Goal: Contribute content

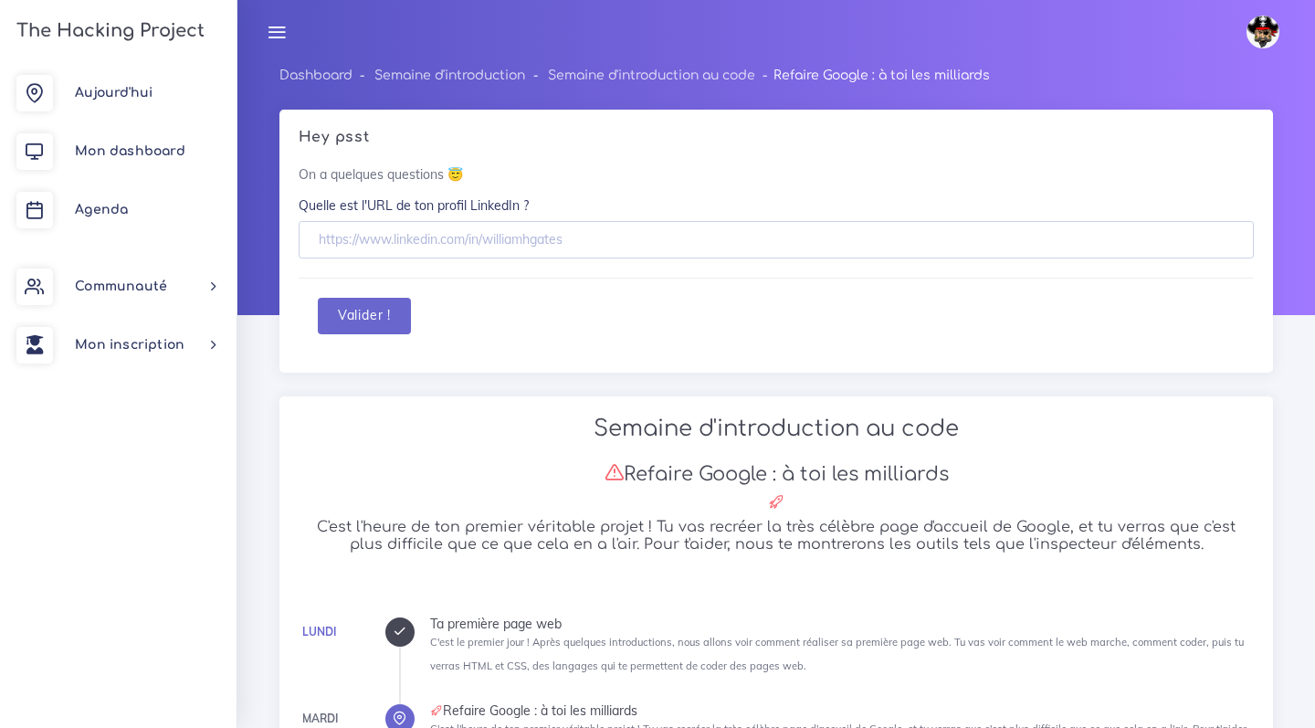
scroll to position [2145, 0]
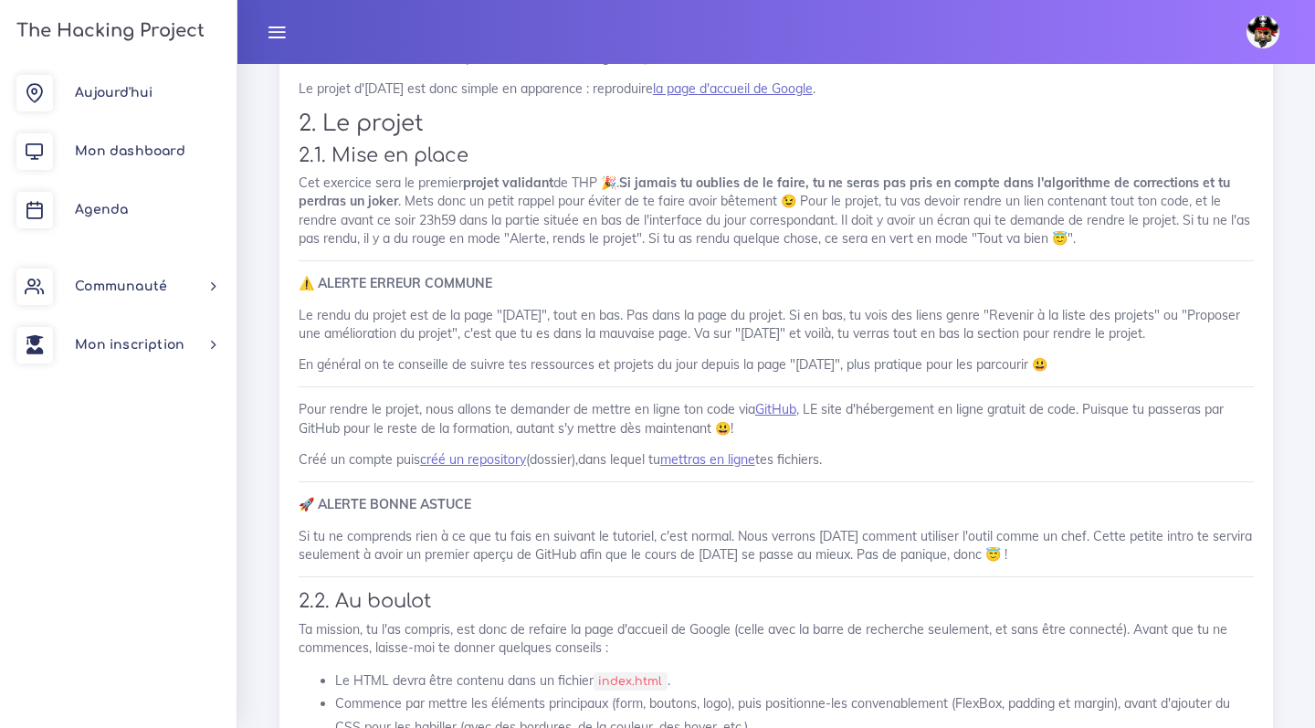
click at [258, 32] on link at bounding box center [277, 32] width 46 height 64
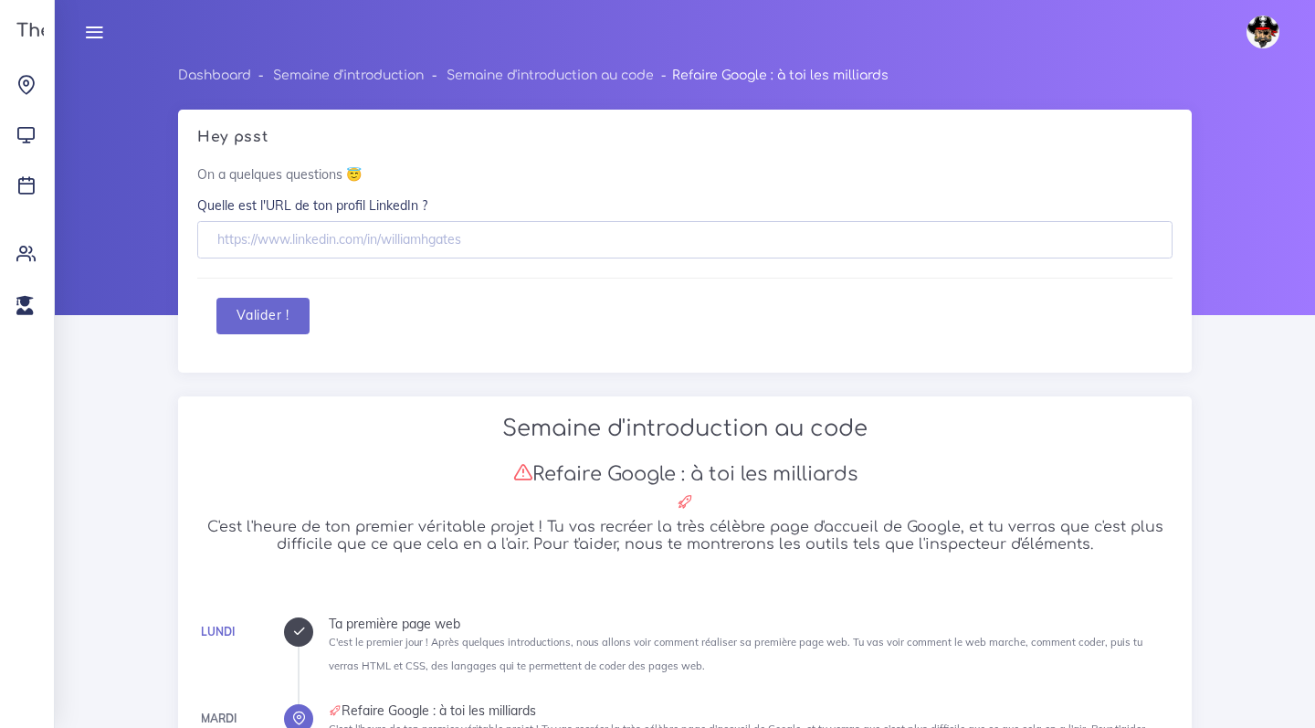
scroll to position [0, 0]
click at [100, 26] on icon at bounding box center [94, 32] width 20 height 20
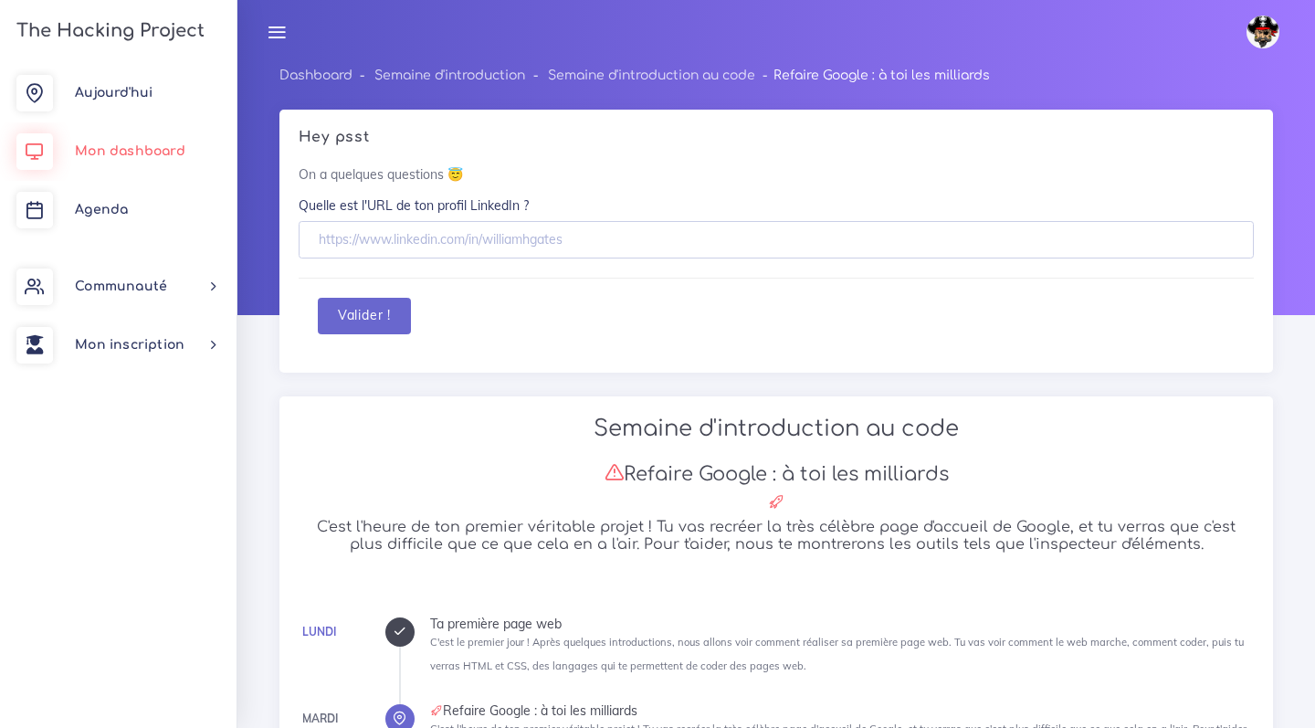
click at [153, 145] on span "Mon dashboard" at bounding box center [130, 151] width 111 height 14
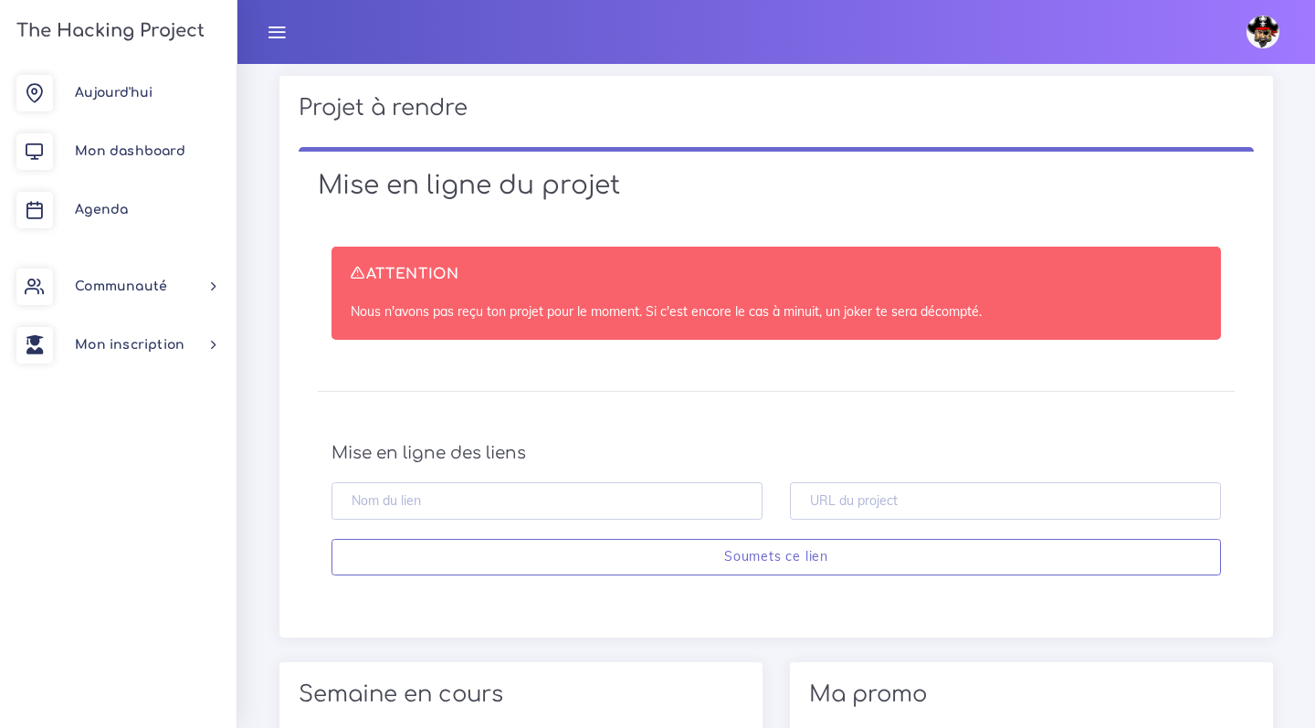
scroll to position [950, 0]
click at [628, 481] on input "text" at bounding box center [547, 499] width 431 height 37
click at [883, 481] on input "text" at bounding box center [1005, 499] width 431 height 37
paste input "https://maelbeaucourt96-cmd.github.io/google-reproduction/"
type input "https://maelbeaucourt96-cmd.github.io/google-reproduction/"
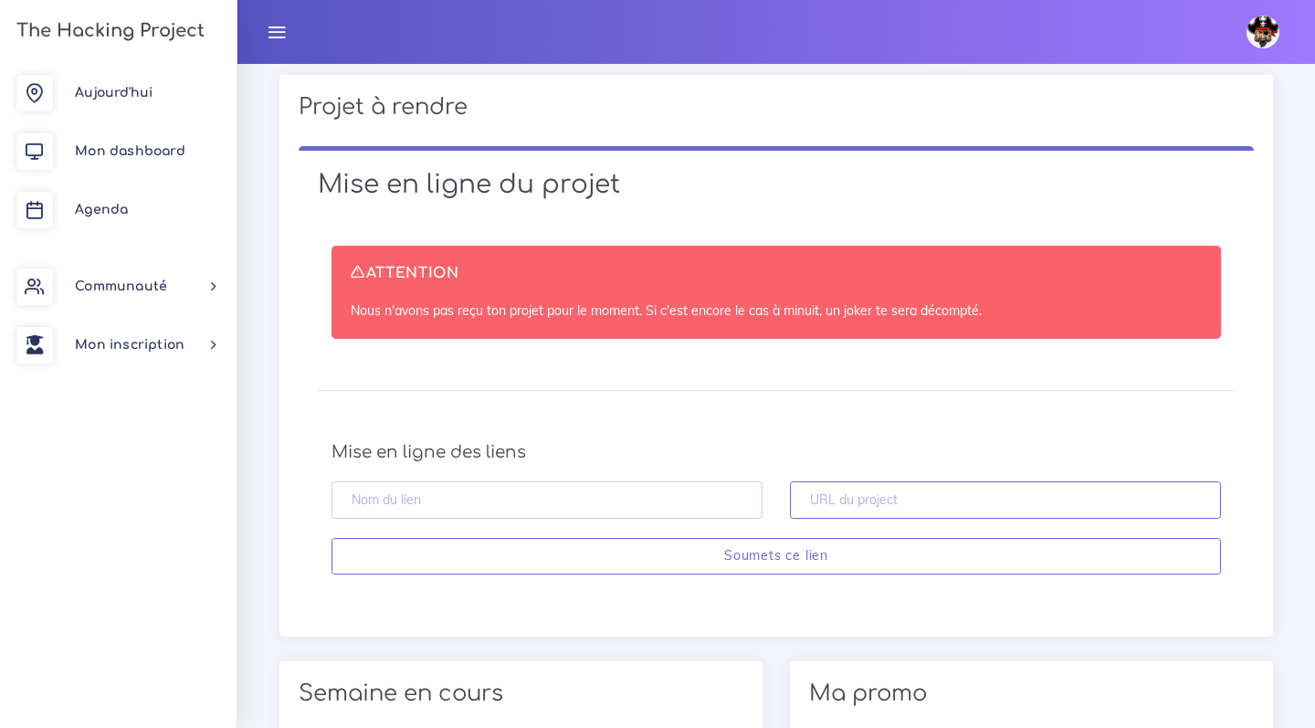
paste input "https://maelbeaucourt96-cmd.github.io/google-reproduction/"
type input "https://maelbeaucourt96-cmd.github.io/google-reproduction/"
click at [502, 481] on input "text" at bounding box center [547, 499] width 431 height 37
paste input "[URL][DOMAIN_NAME]"
type input "[URL][DOMAIN_NAME]"
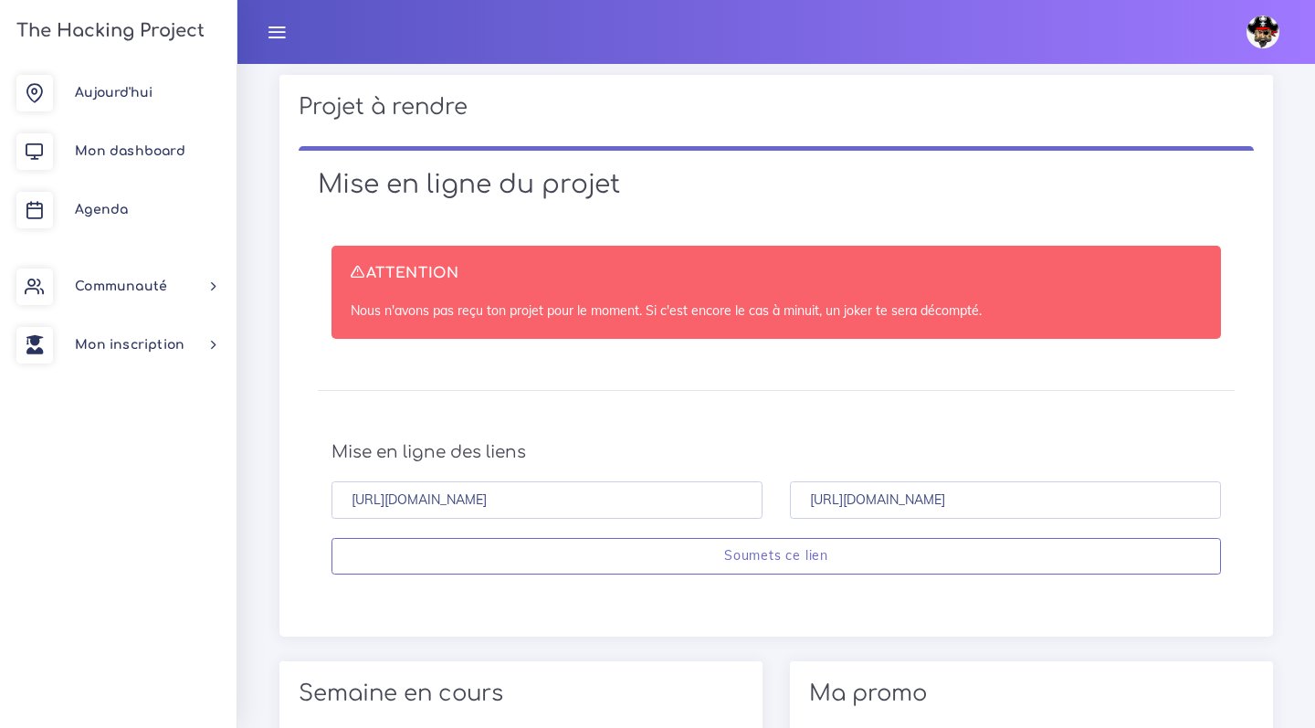
click at [498, 442] on h4 "Mise en ligne des liens" at bounding box center [777, 452] width 890 height 20
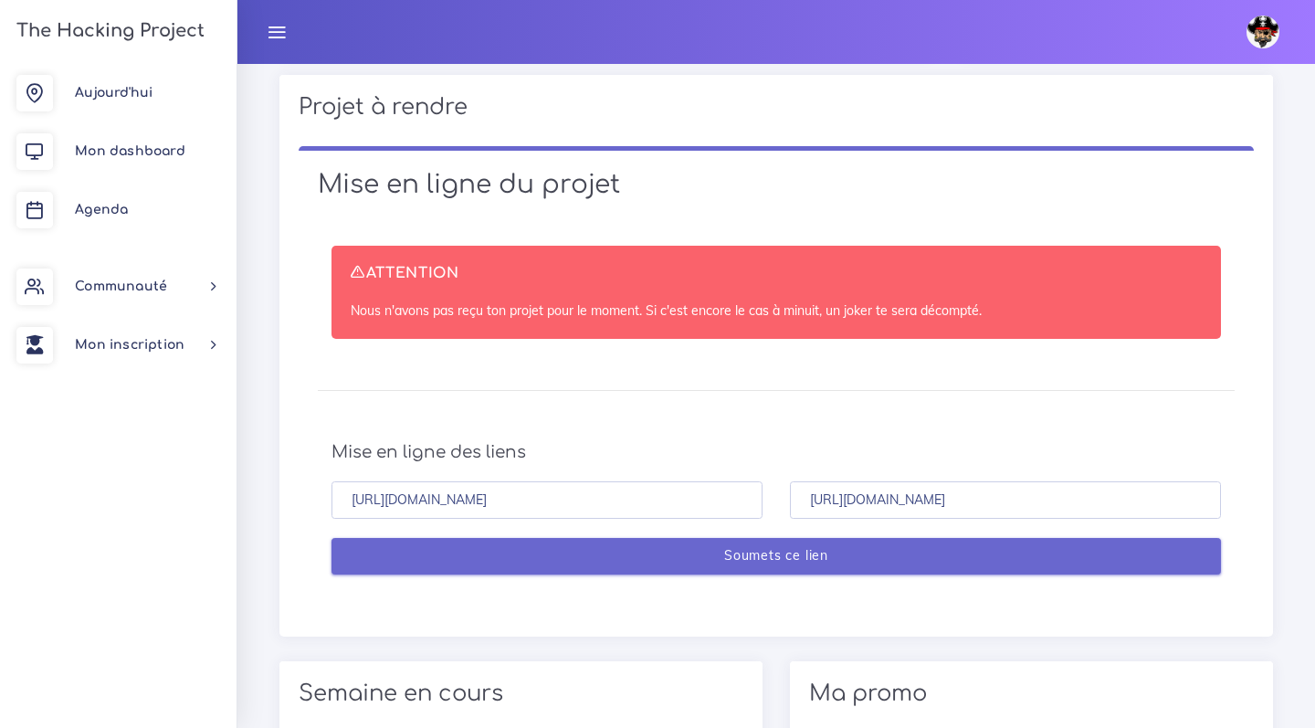
click at [770, 538] on input "Soumets ce lien" at bounding box center [777, 556] width 890 height 37
